Goal: Navigation & Orientation: Go to known website

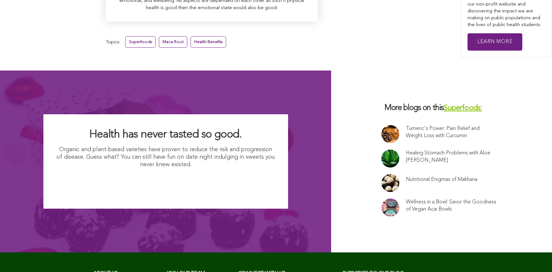
scroll to position [4394, 0]
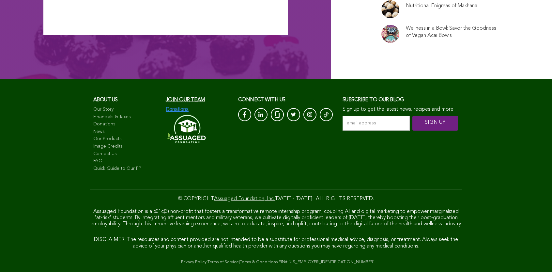
click at [93, 165] on link "Quick Guide to Our PP" at bounding box center [126, 168] width 66 height 7
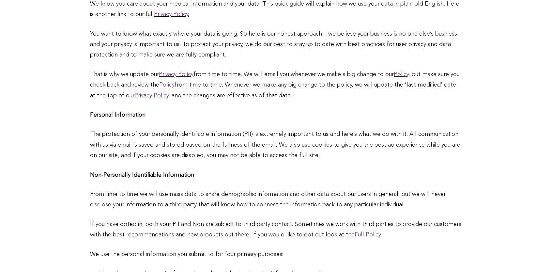
scroll to position [204, 0]
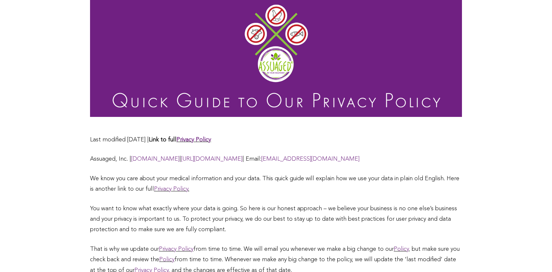
click at [131, 156] on link "www.assuaged.com" at bounding box center [155, 159] width 48 height 6
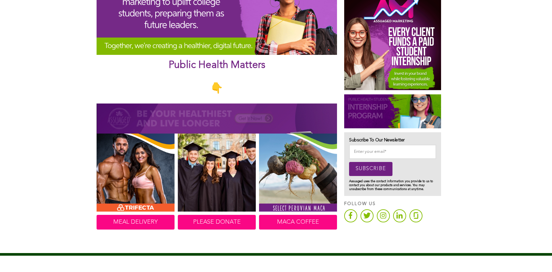
scroll to position [314, 0]
